Goal: Task Accomplishment & Management: Use online tool/utility

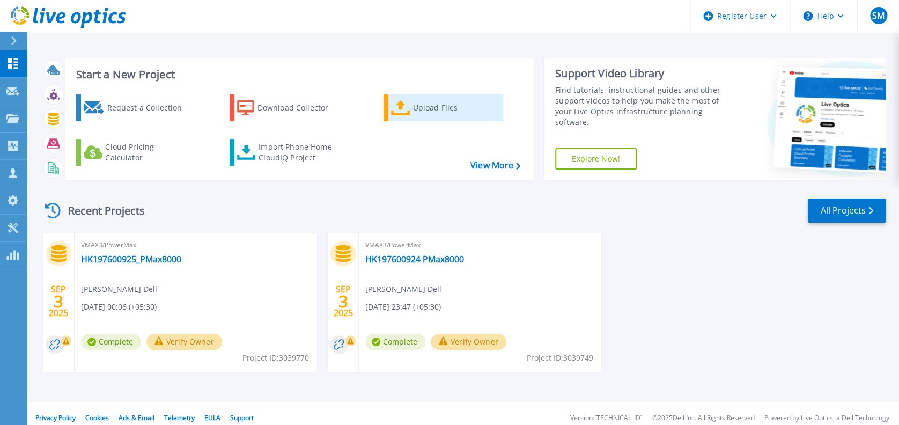
click at [460, 99] on div "Upload Files" at bounding box center [456, 107] width 86 height 21
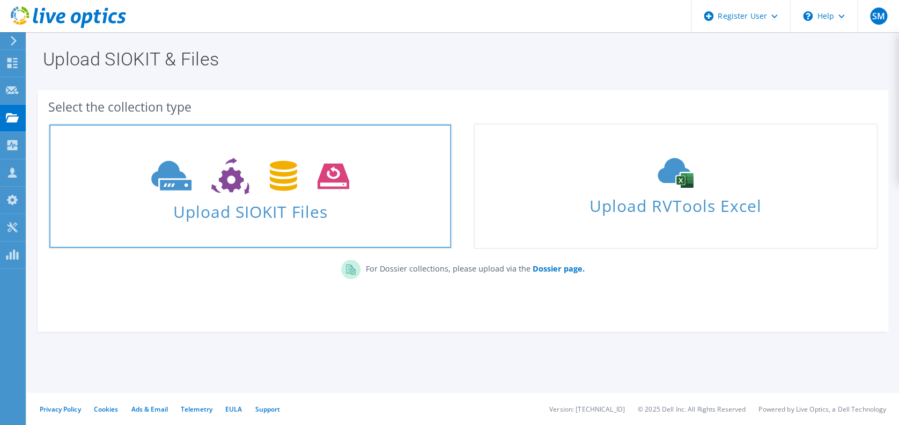
click at [260, 202] on span "Upload SIOKIT Files" at bounding box center [250, 208] width 402 height 23
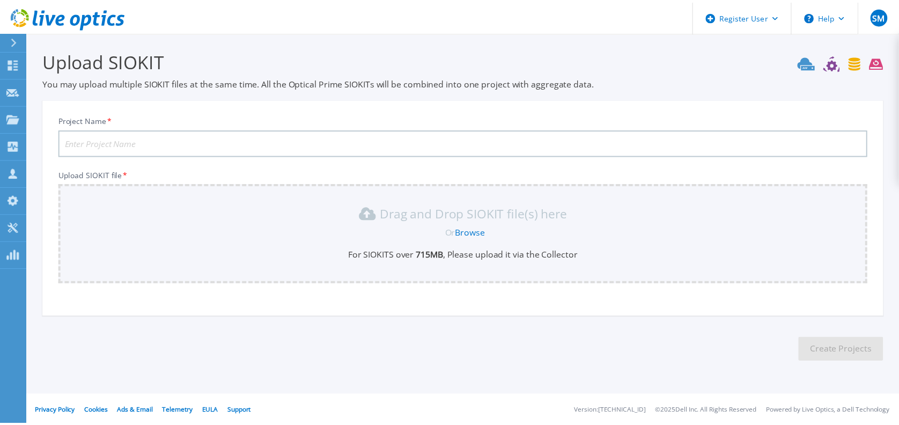
scroll to position [2, 0]
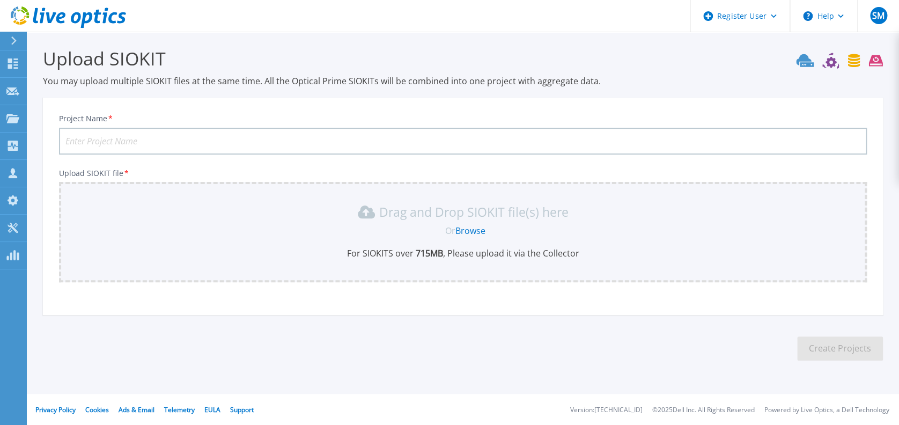
click at [155, 133] on input "Project Name *" at bounding box center [463, 141] width 808 height 27
click at [213, 137] on input "Project Name *" at bounding box center [463, 141] width 808 height 27
paste input "HK197901121"
type input "HK197901121-09-08-25"
click at [472, 230] on link "Browse" at bounding box center [470, 231] width 30 height 12
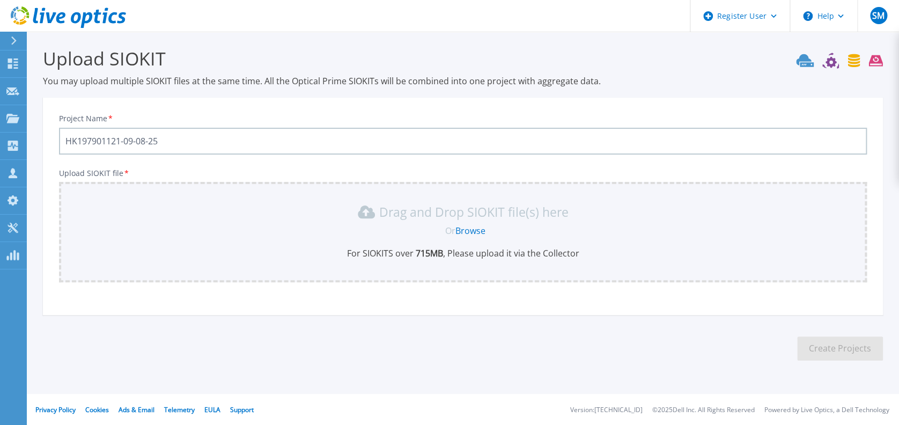
click at [470, 227] on link "Browse" at bounding box center [470, 231] width 30 height 12
click at [473, 230] on link "Browse" at bounding box center [470, 231] width 30 height 12
click at [18, 138] on link "Collectors Collectors" at bounding box center [13, 146] width 27 height 27
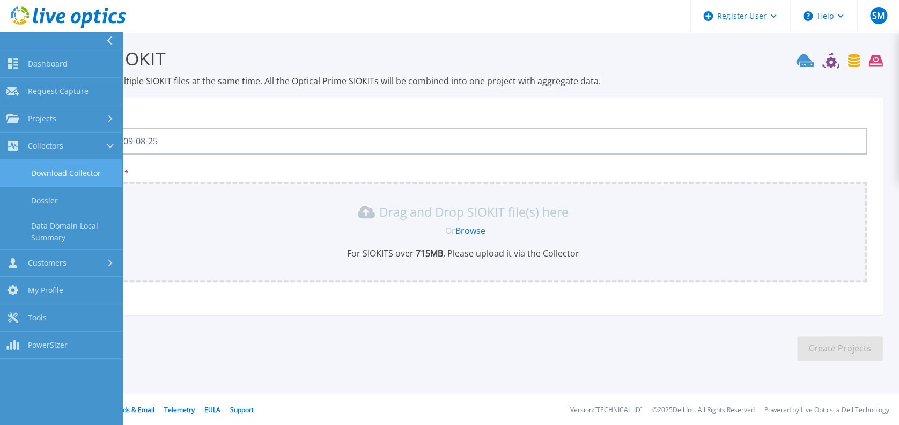
click at [82, 166] on link "Download Collector" at bounding box center [61, 173] width 122 height 27
